Goal: Information Seeking & Learning: Learn about a topic

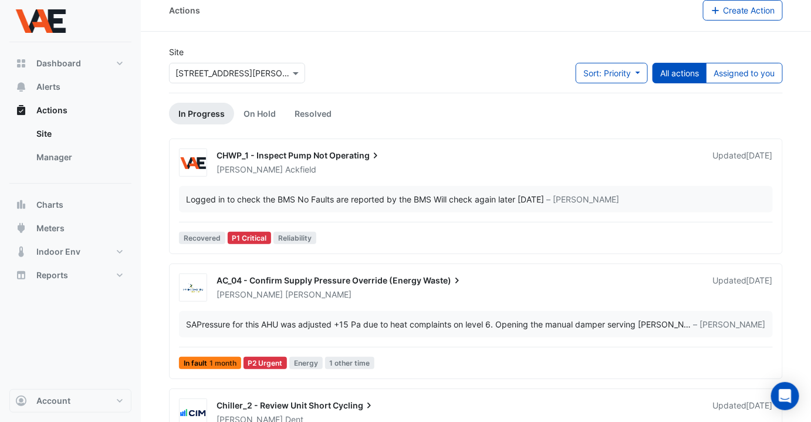
scroll to position [12, 0]
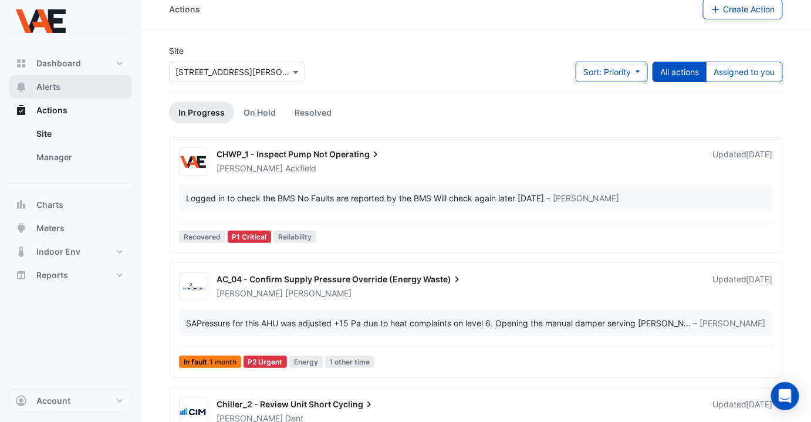
click at [41, 79] on button "Alerts" at bounding box center [70, 86] width 122 height 23
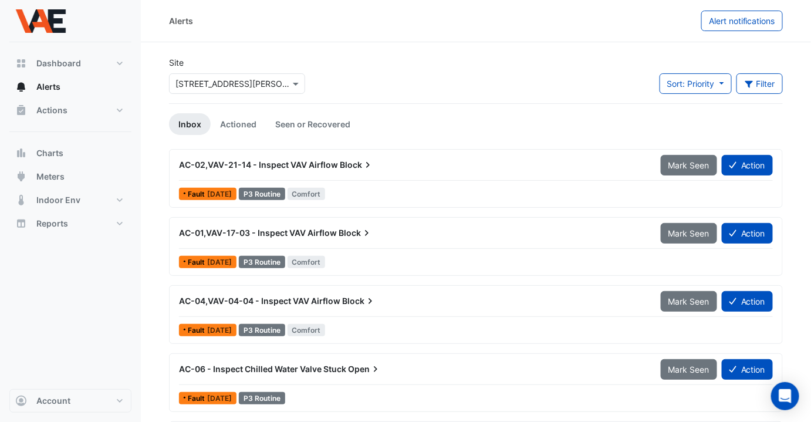
drag, startPoint x: 346, startPoint y: 166, endPoint x: 324, endPoint y: 166, distance: 21.7
click at [324, 166] on span "AC-02,VAV-21-14 - Inspect VAV Airflow" at bounding box center [258, 165] width 159 height 10
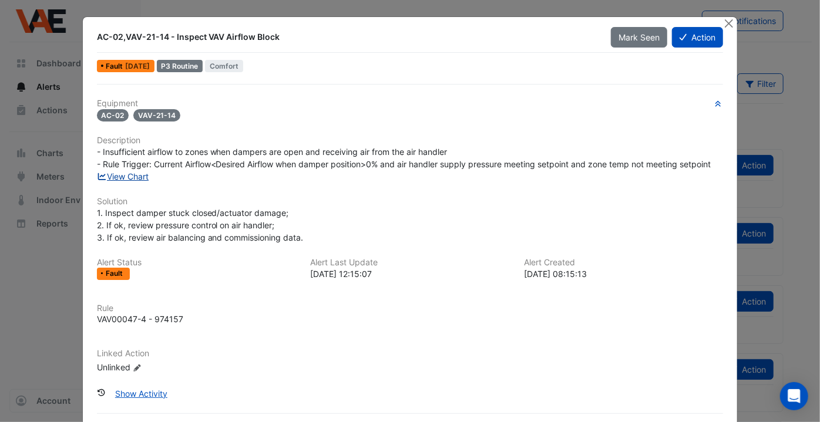
click at [128, 175] on link "View Chart" at bounding box center [123, 176] width 52 height 10
click at [725, 25] on button "Close" at bounding box center [728, 23] width 12 height 12
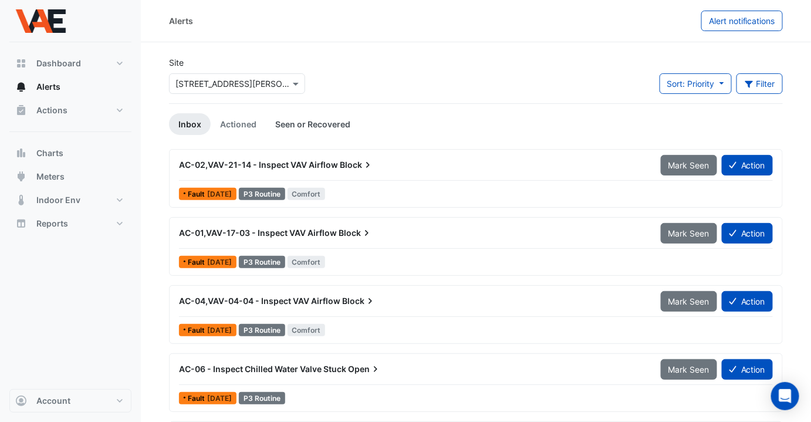
scroll to position [134, 0]
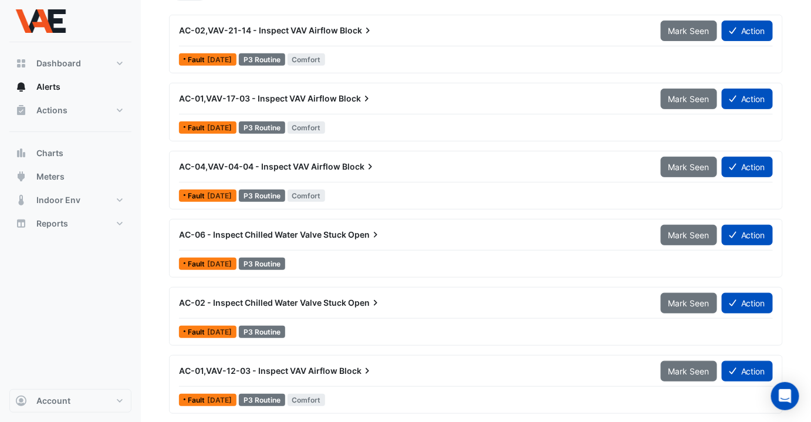
click at [328, 231] on span "AC-06 - Inspect Chilled Water Valve Stuck" at bounding box center [262, 235] width 167 height 10
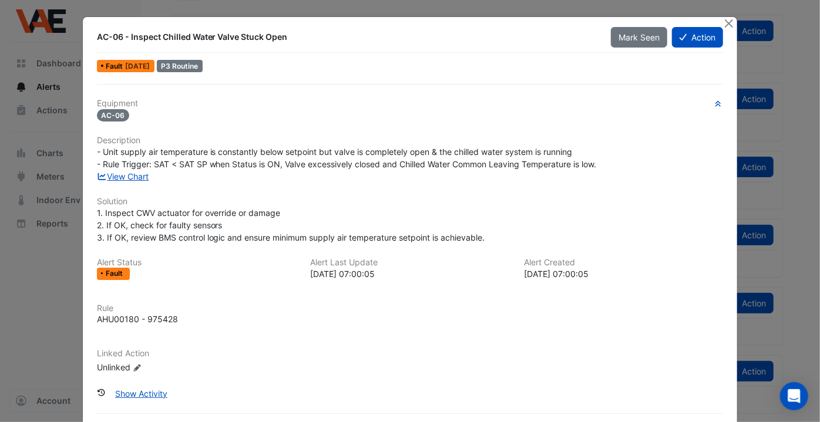
click at [149, 178] on div "View Chart" at bounding box center [410, 176] width 641 height 12
click at [136, 176] on link "View Chart" at bounding box center [123, 176] width 52 height 10
click at [726, 23] on button "Close" at bounding box center [728, 23] width 12 height 12
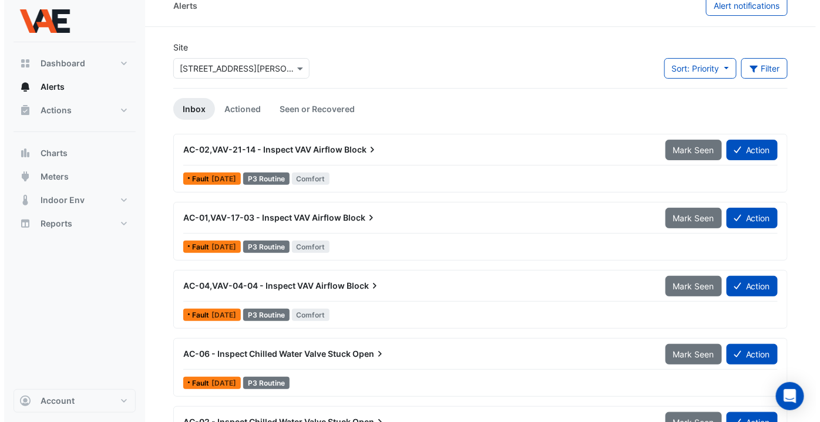
scroll to position [142, 0]
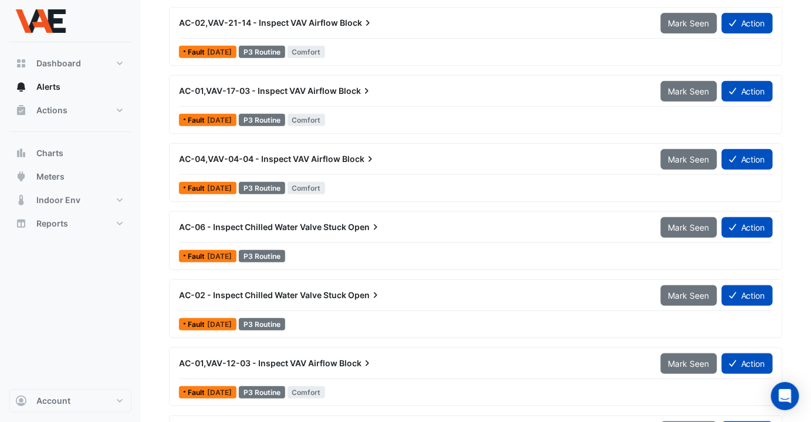
click at [326, 223] on span "AC-06 - Inspect Chilled Water Valve Stuck" at bounding box center [262, 227] width 167 height 10
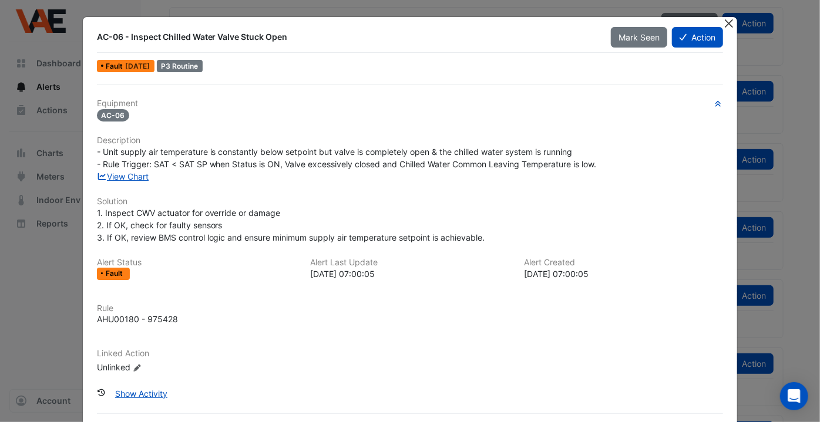
click at [723, 25] on button "Close" at bounding box center [728, 23] width 12 height 12
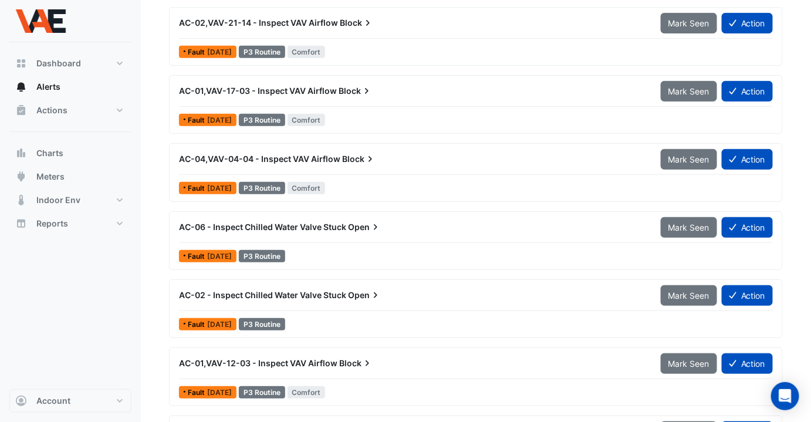
click at [297, 159] on span "AC-04,VAV-04-04 - Inspect VAV Airflow" at bounding box center [259, 159] width 161 height 10
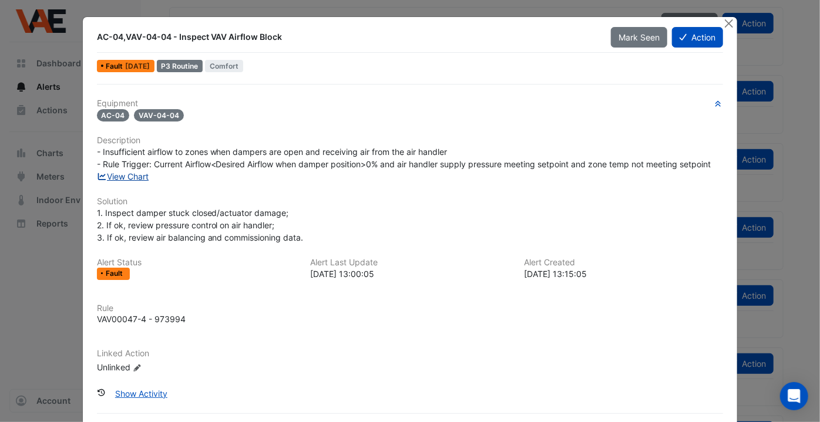
click at [114, 178] on link "View Chart" at bounding box center [123, 176] width 52 height 10
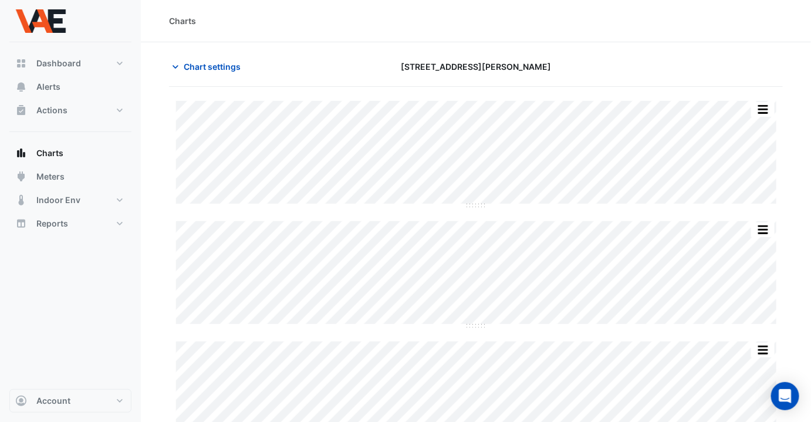
click at [538, 334] on div "Split by Equip Split All Split None Print Save as JPEG Save as PNG Pivot Data T…" at bounding box center [476, 387] width 614 height 572
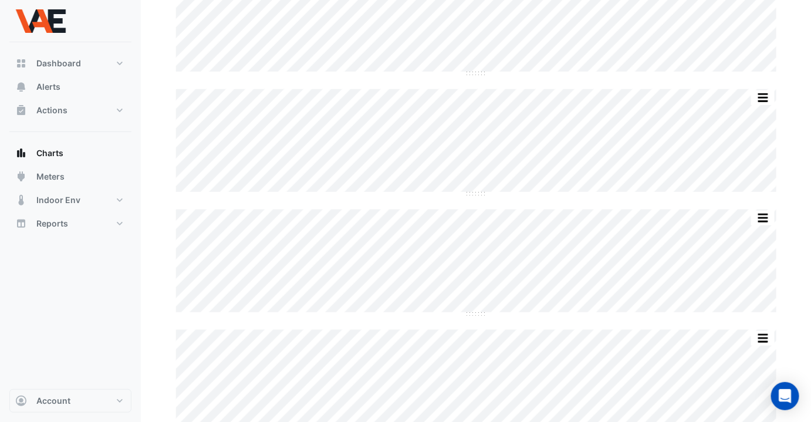
scroll to position [252, 0]
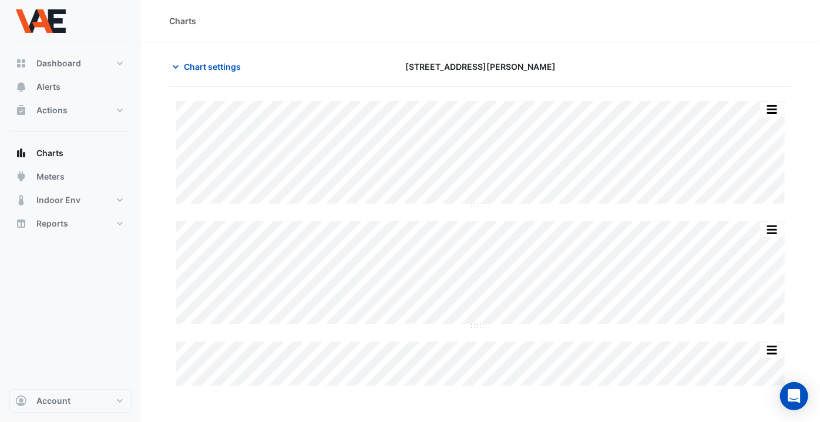
type input "**********"
click at [184, 67] on span "Chart settings" at bounding box center [212, 66] width 57 height 12
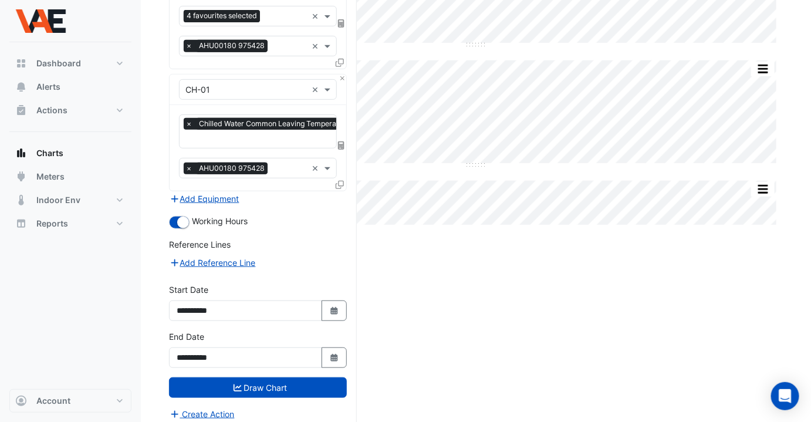
scroll to position [163, 0]
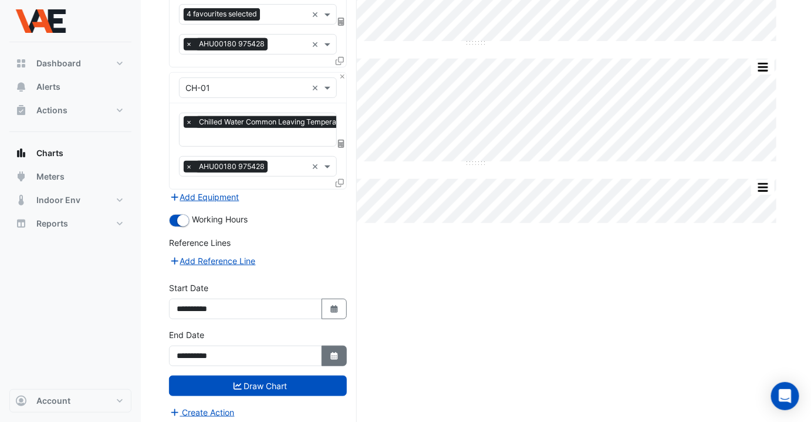
click at [331, 352] on icon "Select Date" at bounding box center [334, 356] width 11 height 8
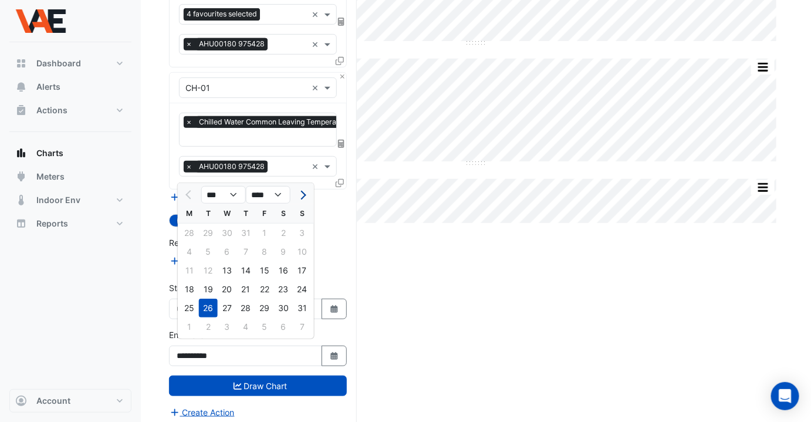
click at [304, 198] on button "Next month" at bounding box center [302, 195] width 14 height 19
select select "*"
click at [205, 291] on div "23" at bounding box center [208, 289] width 19 height 19
type input "**********"
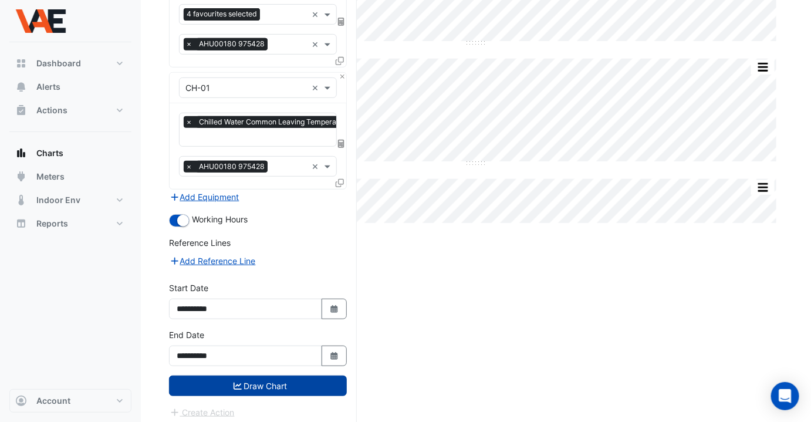
click at [268, 376] on button "Draw Chart" at bounding box center [258, 386] width 178 height 21
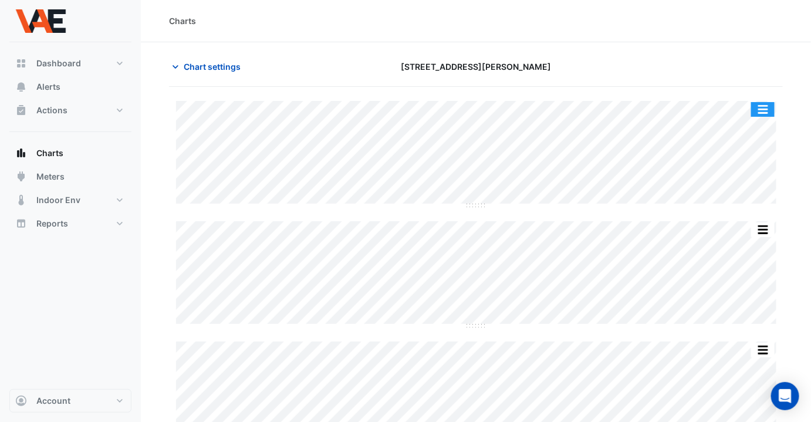
click at [766, 109] on button "button" at bounding box center [763, 109] width 23 height 15
click at [624, 67] on div at bounding box center [686, 66] width 210 height 21
click at [207, 68] on span "Chart settings" at bounding box center [212, 66] width 57 height 12
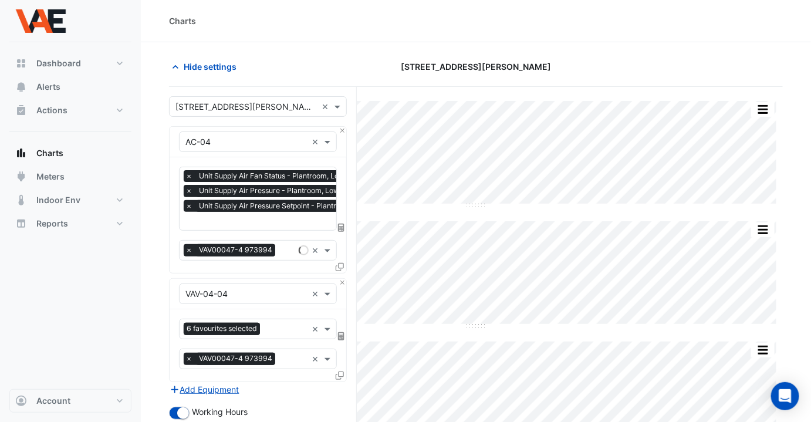
scroll to position [252, 0]
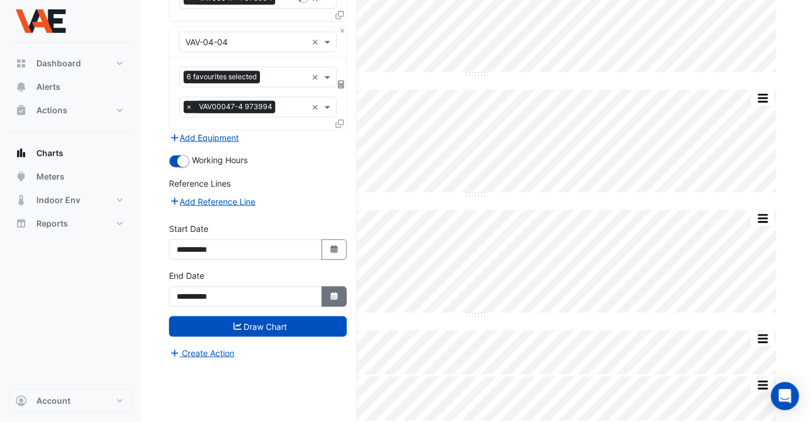
click at [334, 293] on icon "button" at bounding box center [334, 296] width 7 height 8
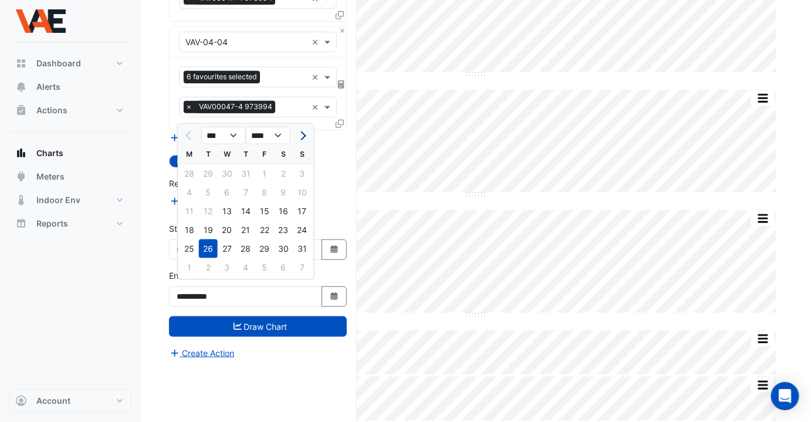
click at [302, 138] on span "Next month" at bounding box center [302, 136] width 9 height 9
select select "*"
click at [203, 228] on div "23" at bounding box center [208, 230] width 19 height 19
type input "**********"
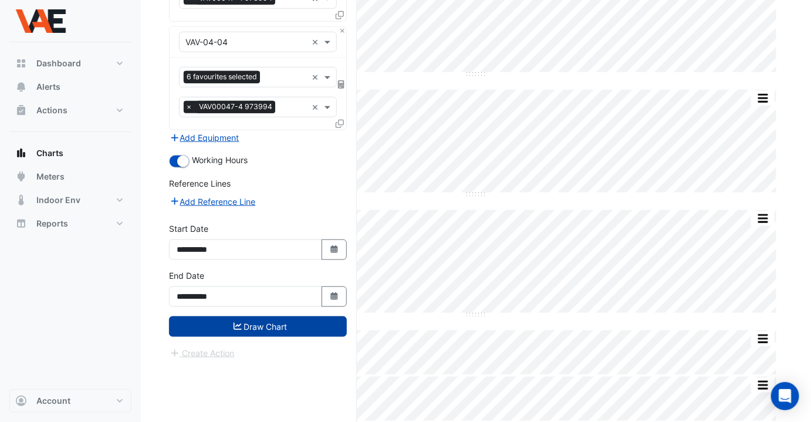
click at [271, 316] on button "Draw Chart" at bounding box center [258, 326] width 178 height 21
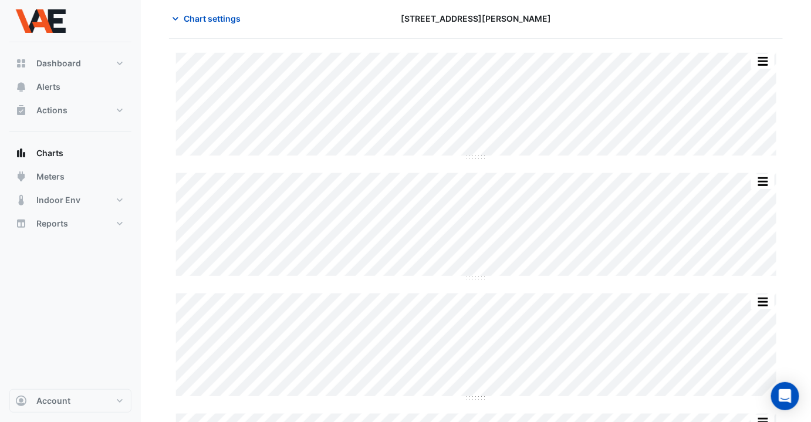
scroll to position [49, 0]
click at [593, 282] on div "Split by Equip Split All Split None Print Save as JPEG Save as PNG Pivot Data T…" at bounding box center [476, 338] width 614 height 572
